Goal: Task Accomplishment & Management: Manage account settings

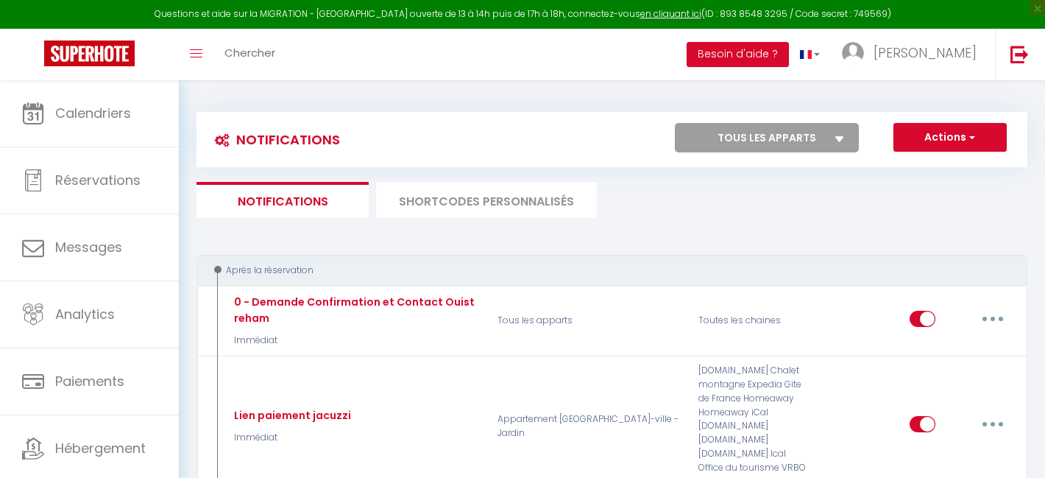
select select
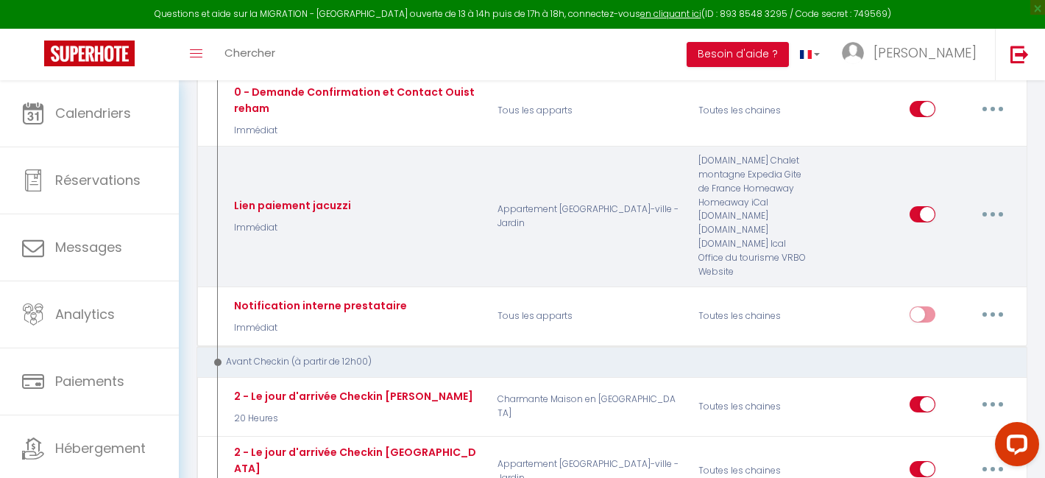
scroll to position [194, 0]
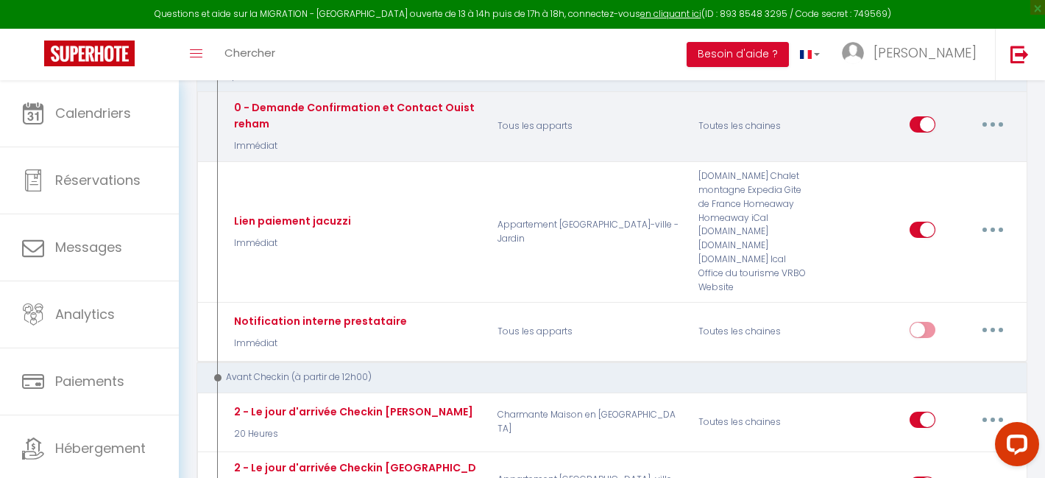
click at [996, 122] on button "button" at bounding box center [993, 125] width 41 height 24
click at [959, 155] on link "Editer" at bounding box center [954, 157] width 109 height 25
type input "0 - Demande Confirmation et Contact Ouistreham"
select select "Immédiat"
select select "if_booking_is_paid"
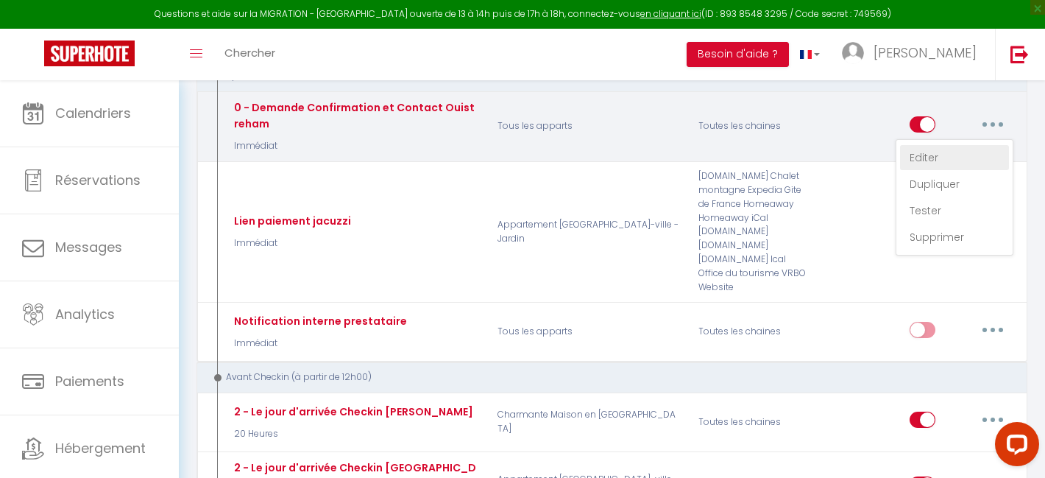
checkbox input "true"
checkbox input "false"
radio input "true"
type input "Merci de confirmer votre réservation - [BOOKING:ID] - [GUEST:FIRST_NAME] [GUEST…"
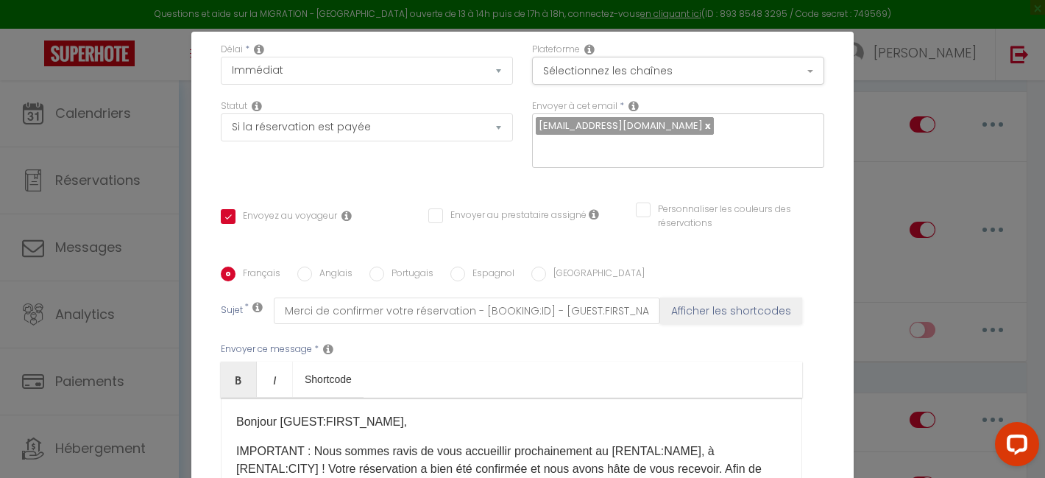
scroll to position [48, 0]
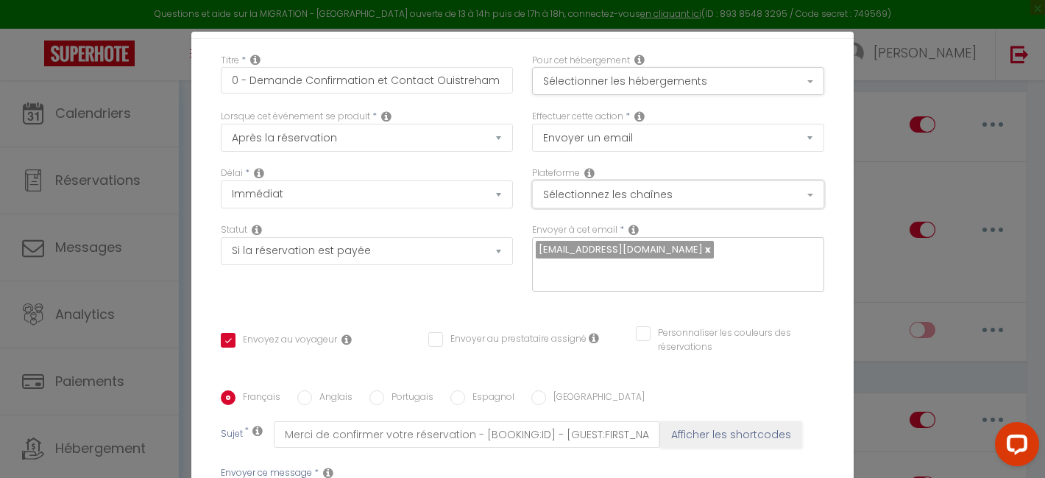
click at [638, 192] on button "Sélectionnez les chaînes" at bounding box center [678, 194] width 292 height 28
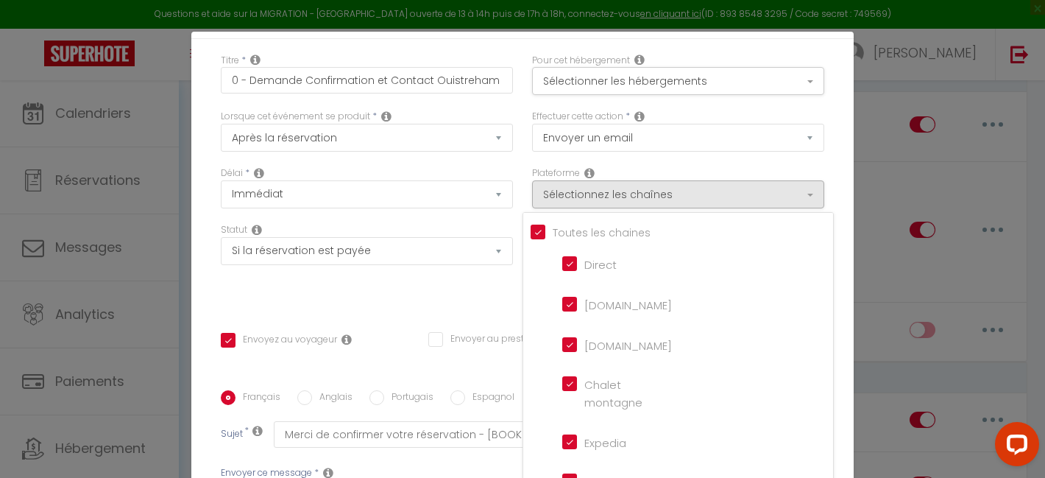
click at [487, 218] on div "Délai * Immédiat + 10 Minutes + 1 Heure + 2 Heures + 3 Heures + 4 Heures + 5 He…" at bounding box center [366, 194] width 311 height 57
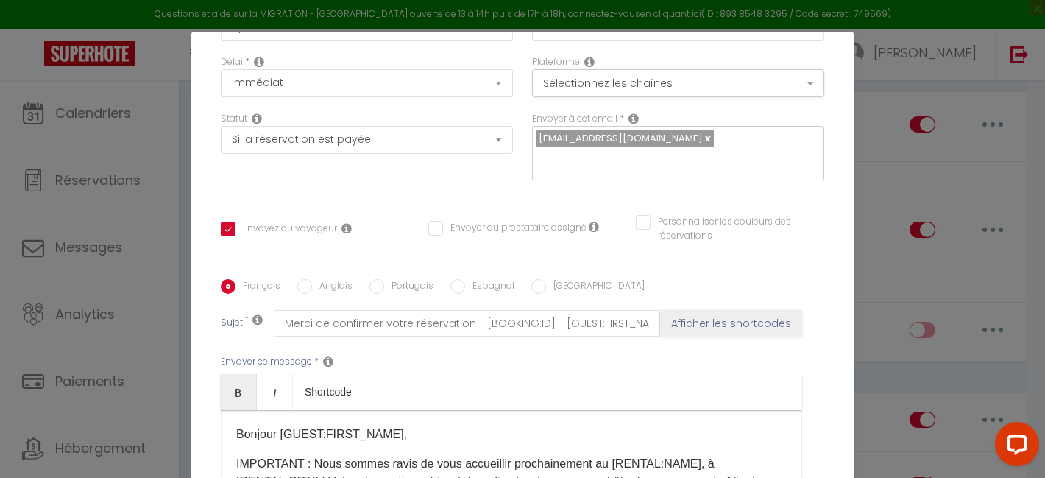
scroll to position [220, 0]
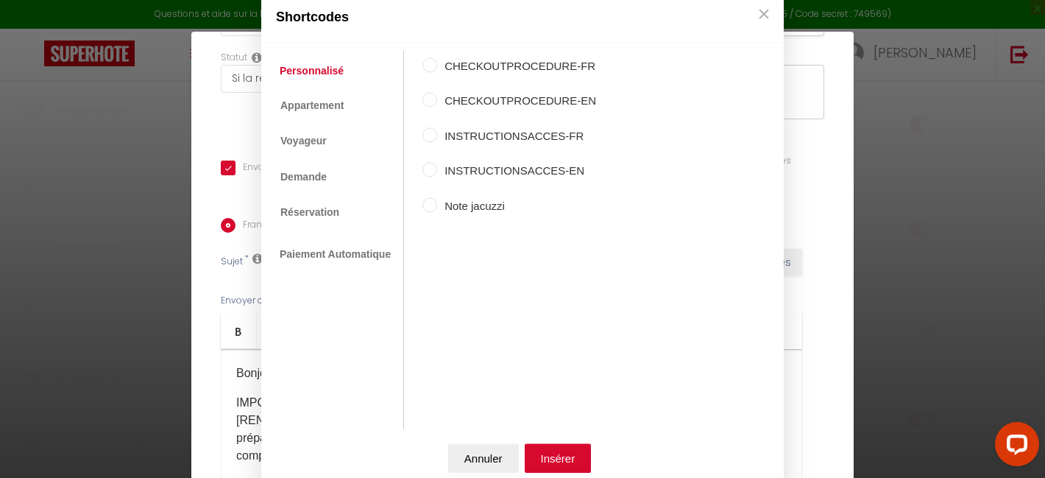
click at [450, 209] on label "Note jacuzzi" at bounding box center [516, 206] width 159 height 18
click at [437, 209] on input "Note jacuzzi" at bounding box center [430, 204] width 15 height 15
radio input "true"
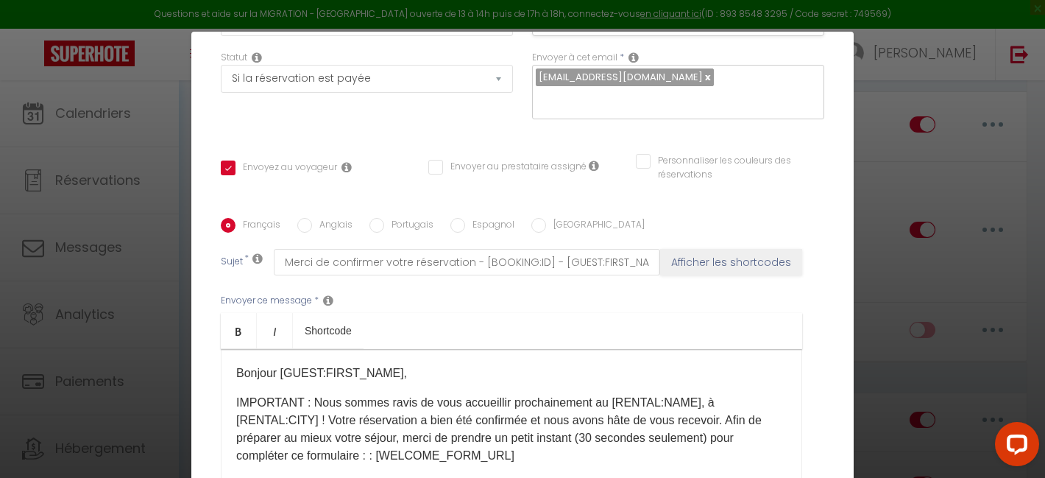
click at [484, 451] on button "Annuler" at bounding box center [483, 457] width 71 height 29
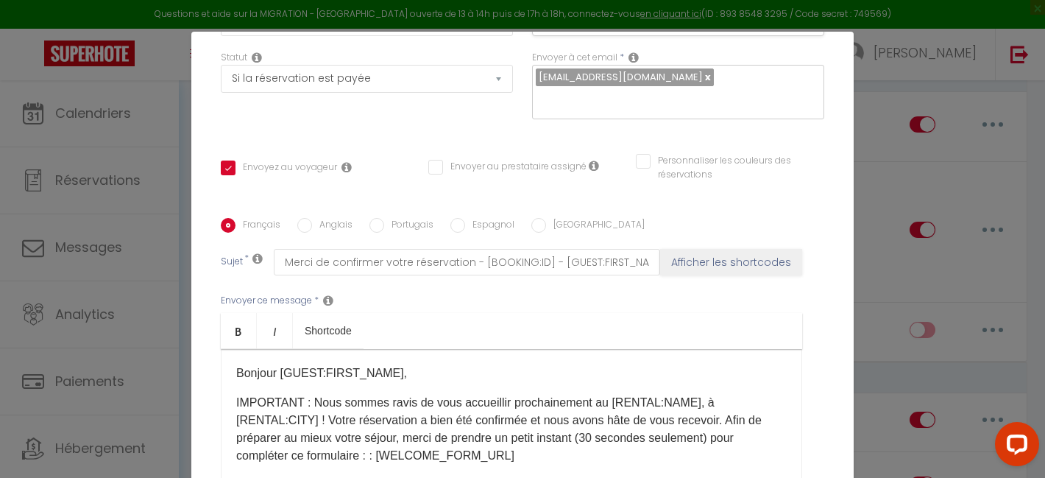
scroll to position [0, 0]
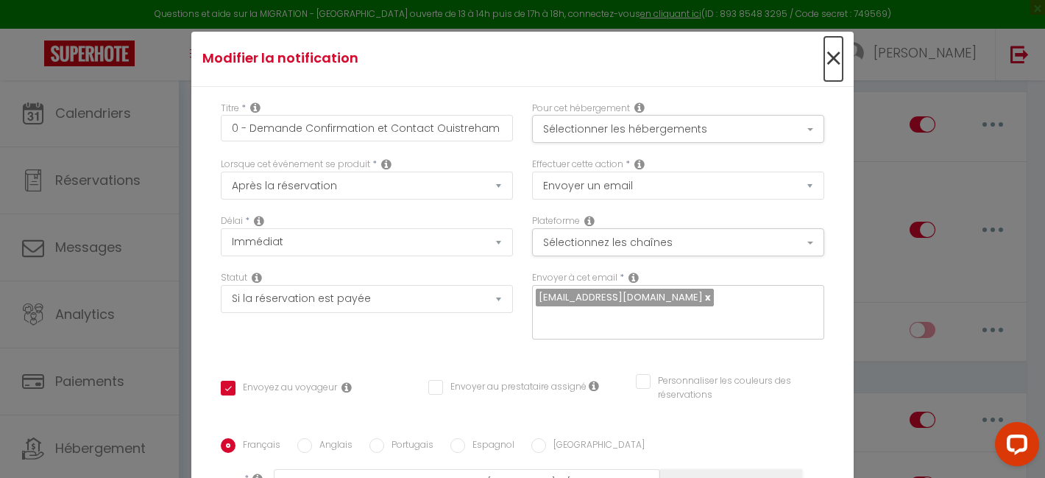
click at [829, 62] on span "×" at bounding box center [834, 59] width 18 height 44
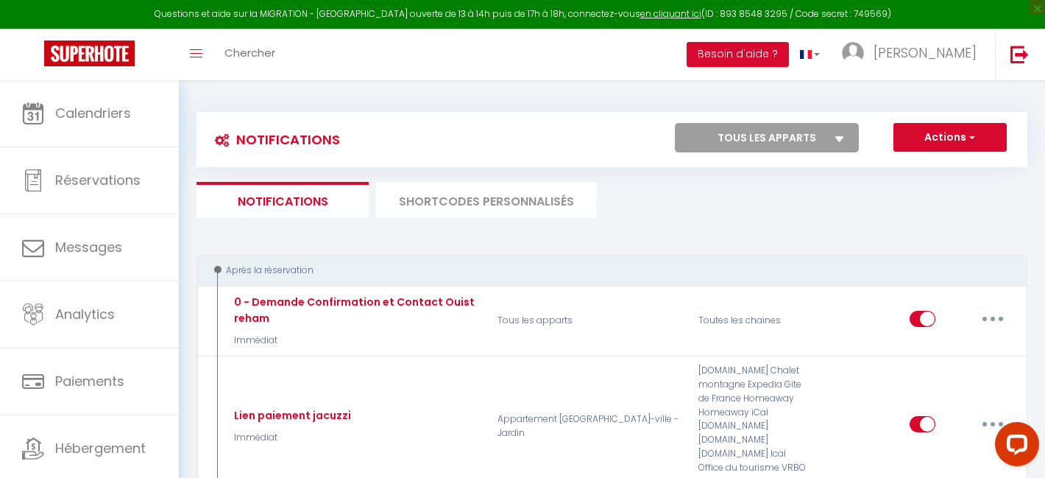
click at [523, 206] on li "SHORTCODES PERSONNALISÉS" at bounding box center [486, 200] width 221 height 36
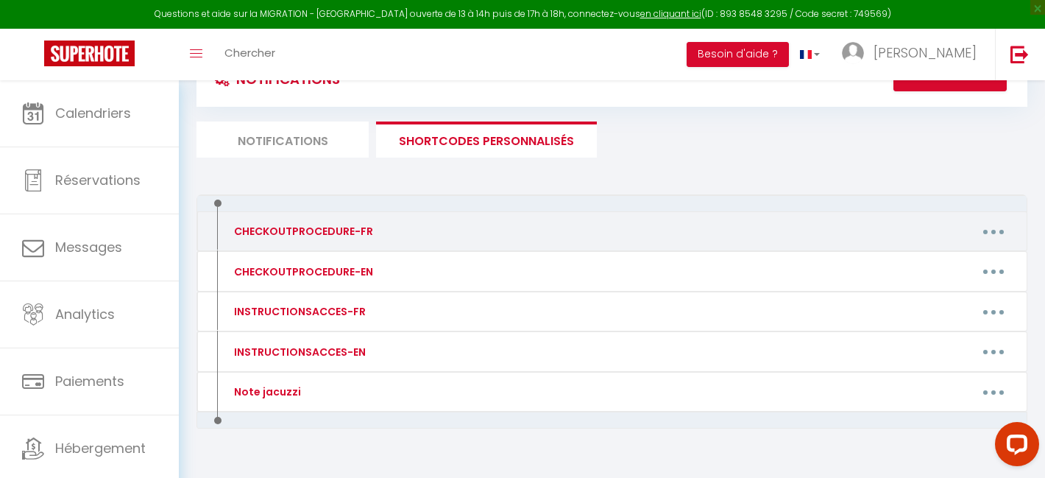
scroll to position [91, 0]
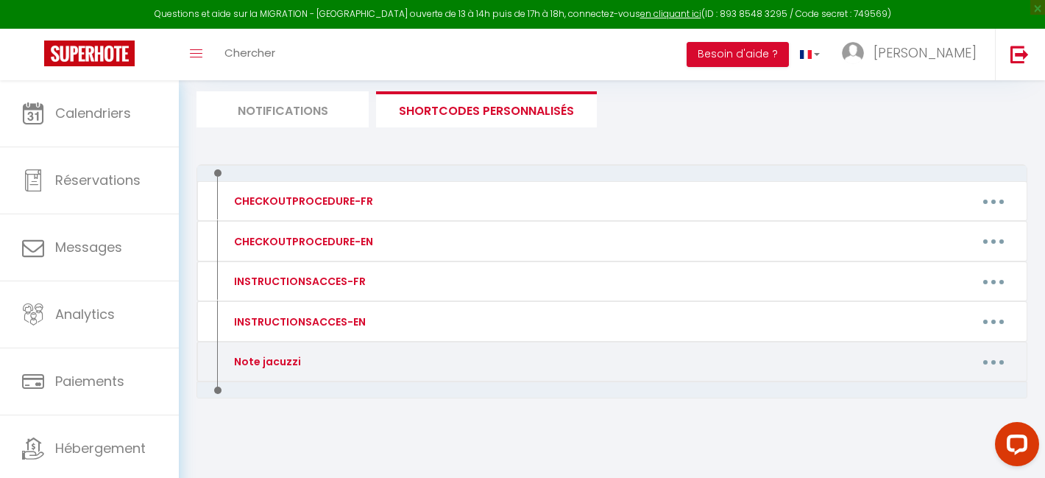
click at [986, 362] on button "button" at bounding box center [993, 362] width 41 height 24
click at [933, 398] on link "Editer" at bounding box center [955, 395] width 109 height 25
type input "Note jacuzzi"
type textarea "-"
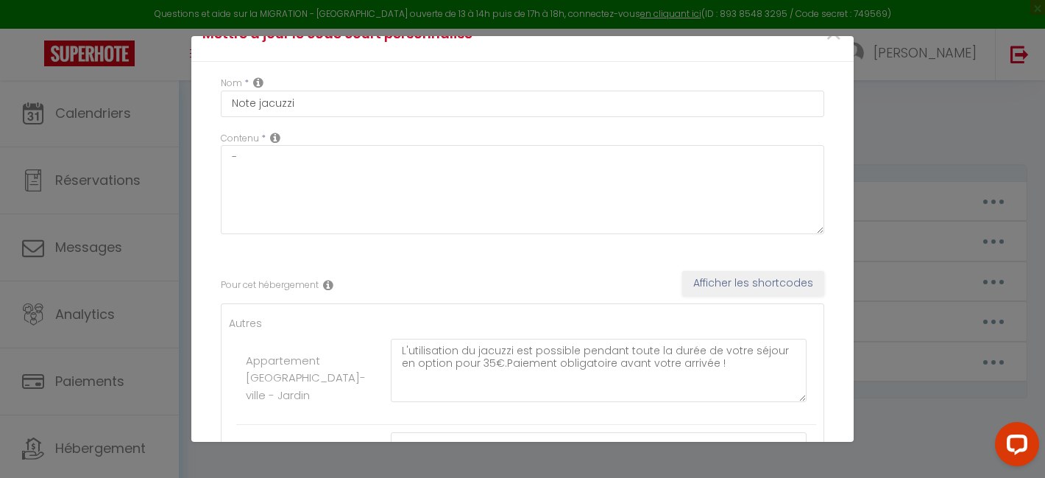
scroll to position [37, 0]
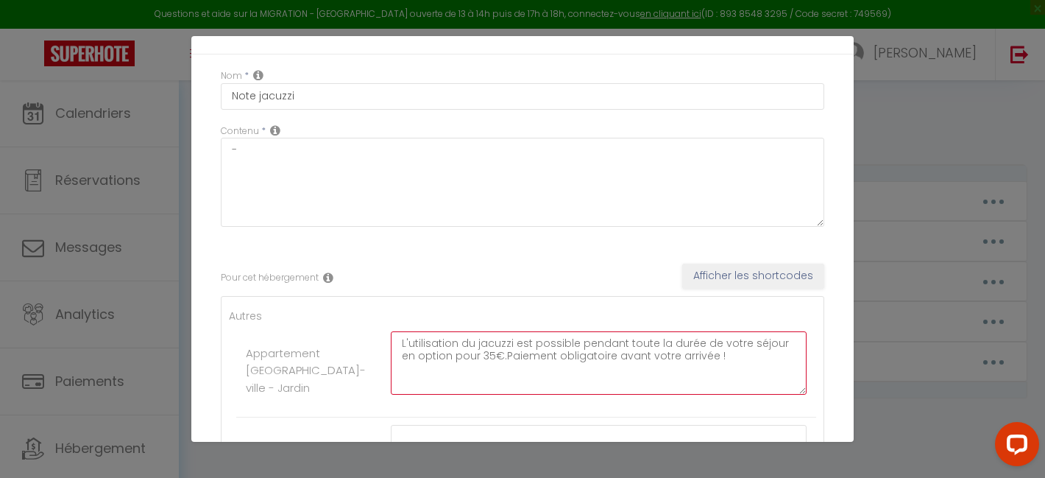
click at [485, 355] on textarea "L'utilisation du jacuzzi est possible pendant toute la durée de votre séjour en…" at bounding box center [599, 362] width 416 height 63
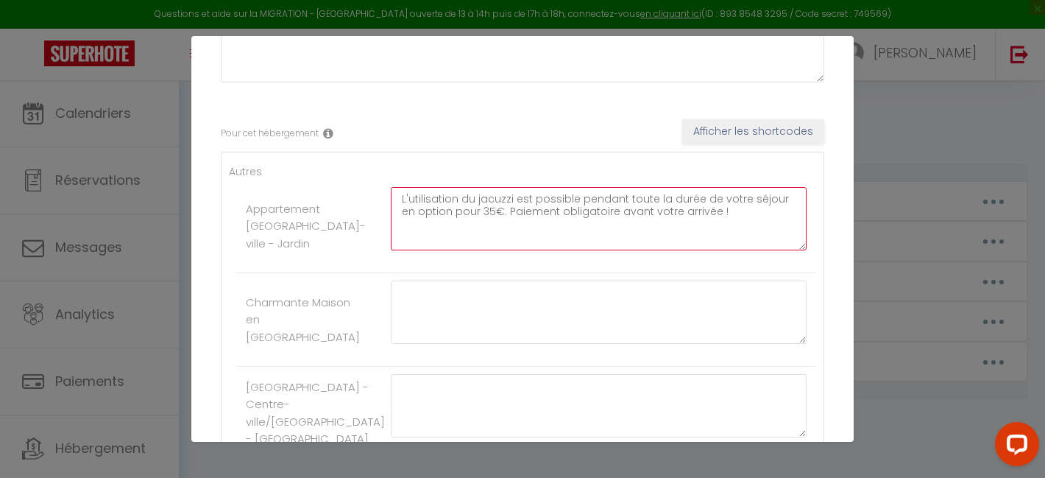
scroll to position [192, 0]
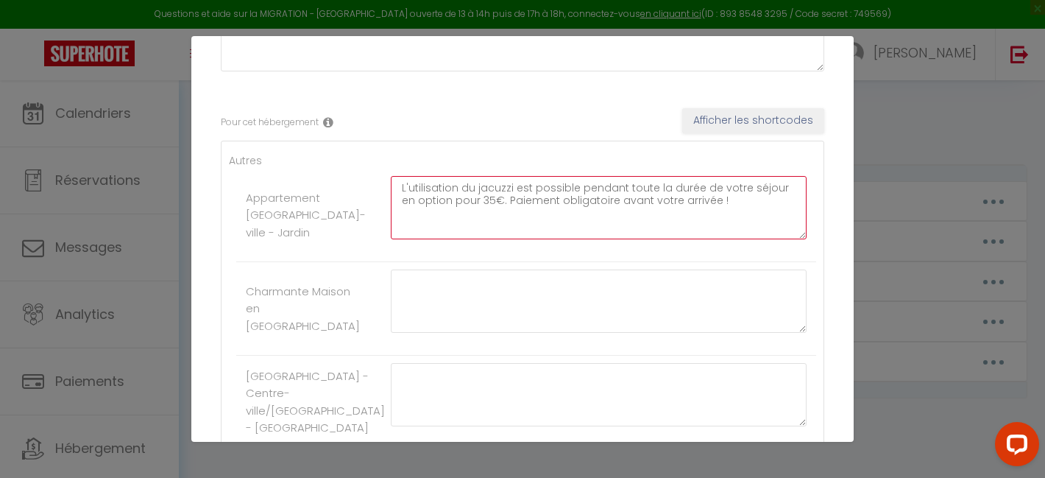
click at [599, 200] on textarea "L'utilisation du jacuzzi est possible pendant toute la durée de votre séjour en…" at bounding box center [599, 207] width 416 height 63
click at [598, 200] on textarea "L'utilisation du jacuzzi est possible pendant toute la durée de votre séjour en…" at bounding box center [599, 207] width 416 height 63
click at [686, 200] on textarea "L'utilisation du jacuzzi est possible pendant toute la durée de votre séjour en…" at bounding box center [599, 207] width 416 height 63
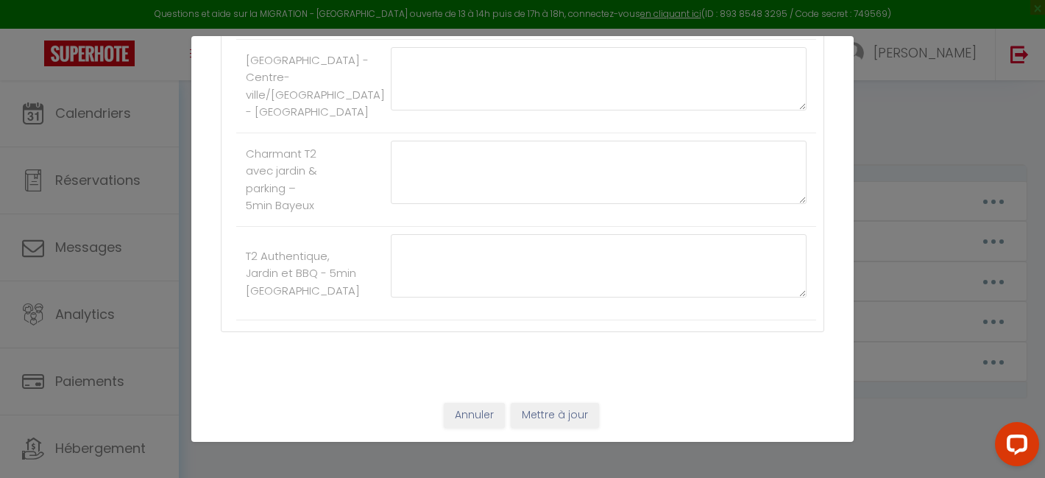
scroll to position [552, 0]
type textarea "L'utilisation du jacuzzi est possible pendant toute la durée de votre séjour en…"
click at [548, 417] on button "Mettre à jour" at bounding box center [555, 415] width 88 height 25
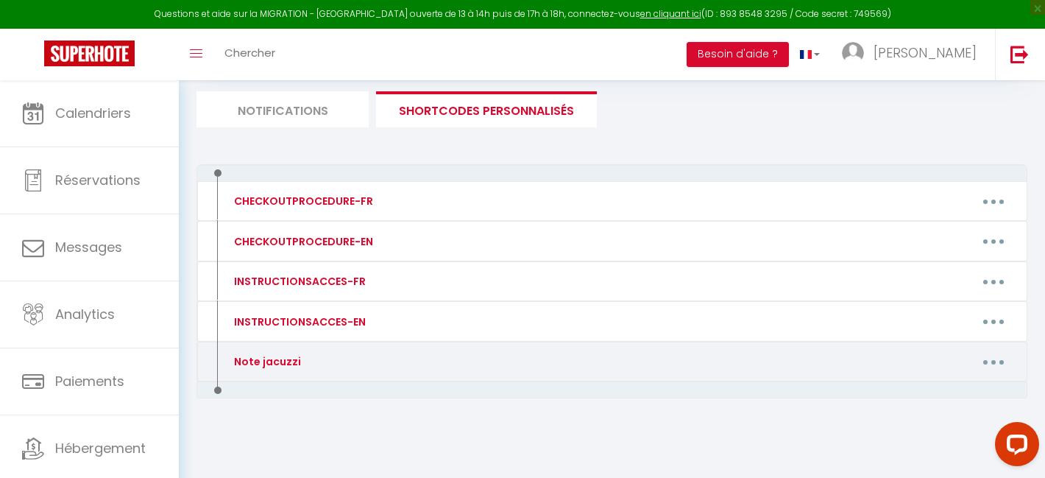
click at [988, 367] on button "button" at bounding box center [993, 362] width 41 height 24
click at [951, 389] on link "Editer" at bounding box center [955, 395] width 109 height 25
type input "Note jacuzzi"
type textarea "-"
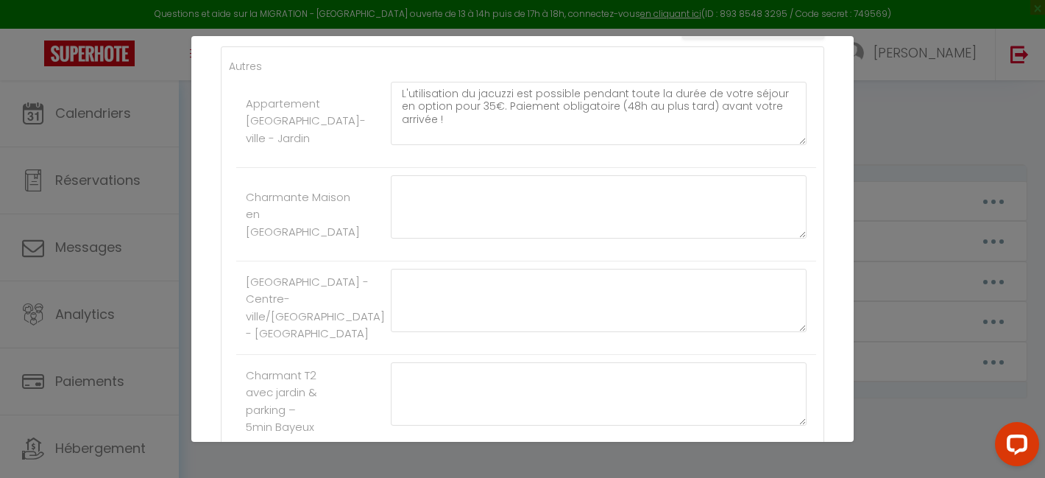
scroll to position [284, 0]
click at [490, 107] on textarea "L'utilisation du jacuzzi est possible pendant toute la durée de votre séjour en…" at bounding box center [599, 115] width 416 height 63
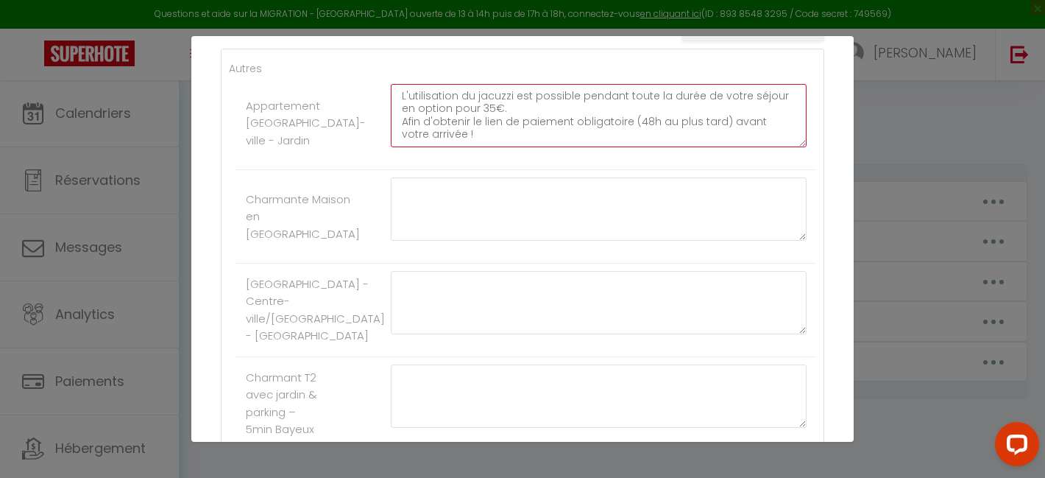
click at [572, 127] on textarea "L'utilisation du jacuzzi est possible pendant toute la durée de votre séjour en…" at bounding box center [599, 115] width 416 height 63
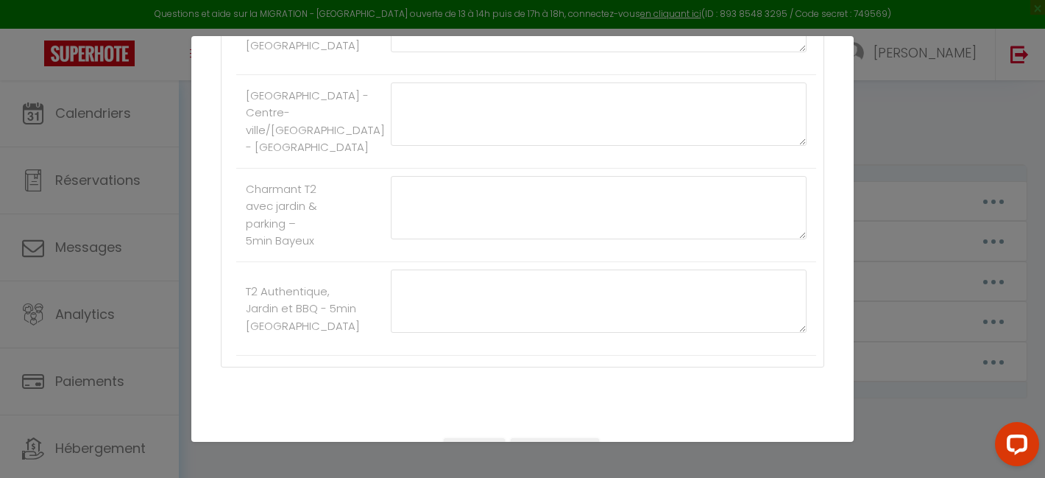
scroll to position [552, 0]
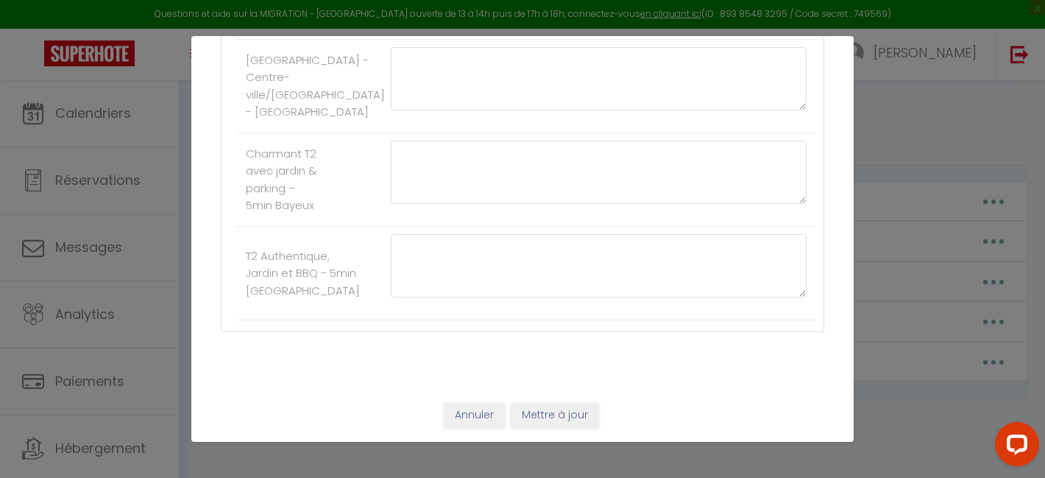
type textarea "L'utilisation du jacuzzi est possible pendant toute la durée de votre séjour en…"
click at [567, 413] on button "Mettre à jour" at bounding box center [555, 415] width 88 height 25
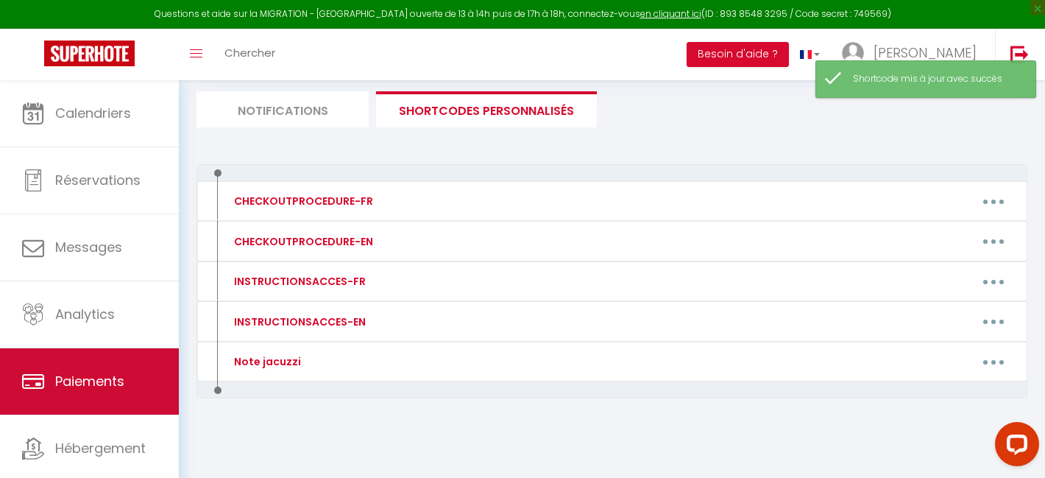
scroll to position [39, 0]
